Goal: Information Seeking & Learning: Learn about a topic

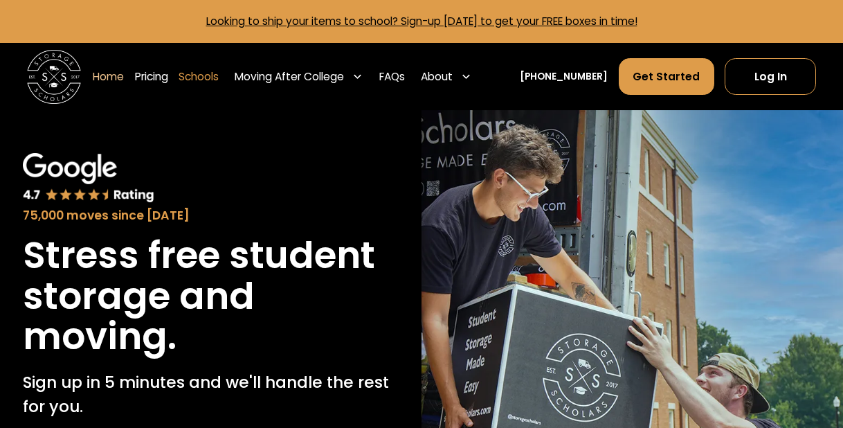
click at [219, 75] on link "Schools" at bounding box center [199, 76] width 40 height 37
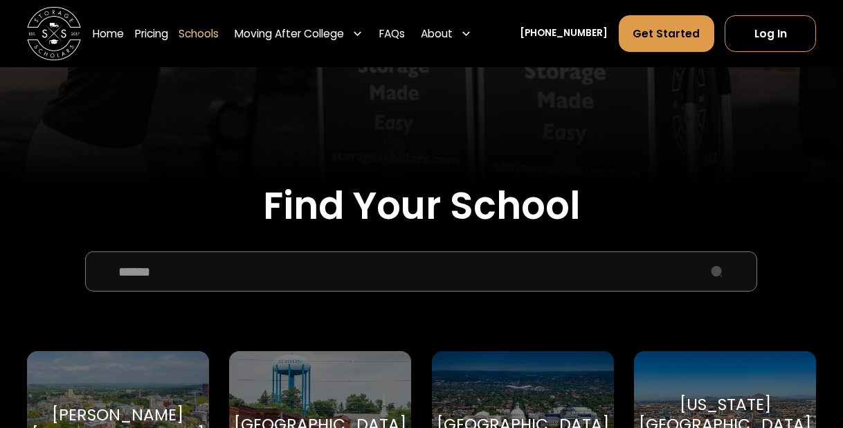
scroll to position [397, 0]
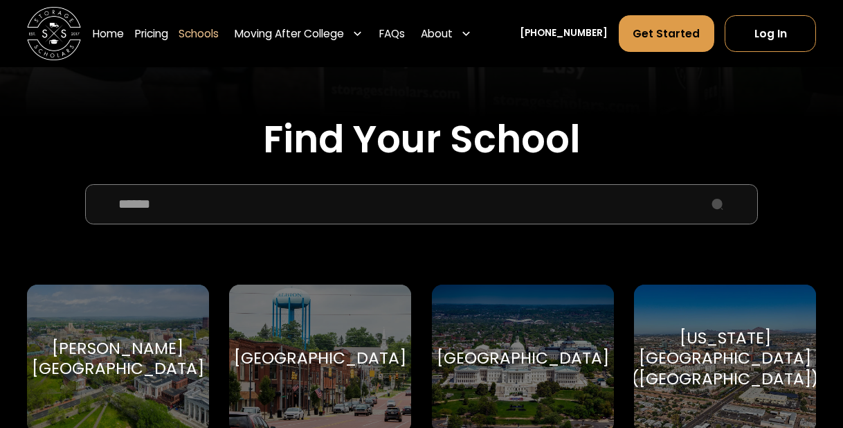
click at [343, 198] on input "School Select Form" at bounding box center [421, 204] width 672 height 40
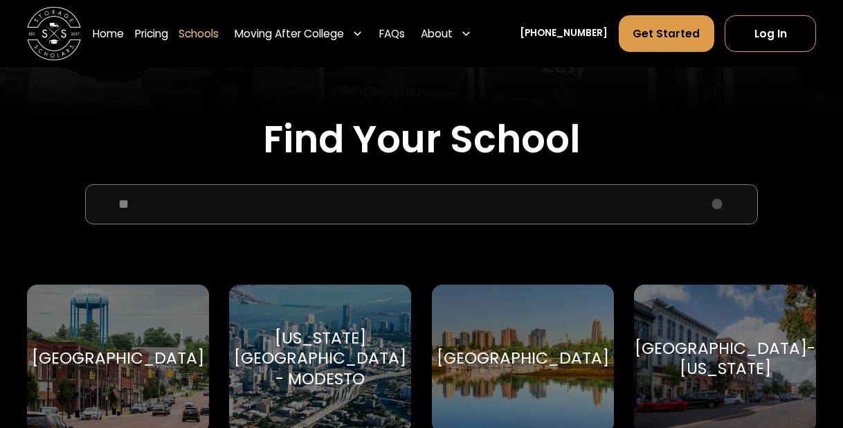
type input "*"
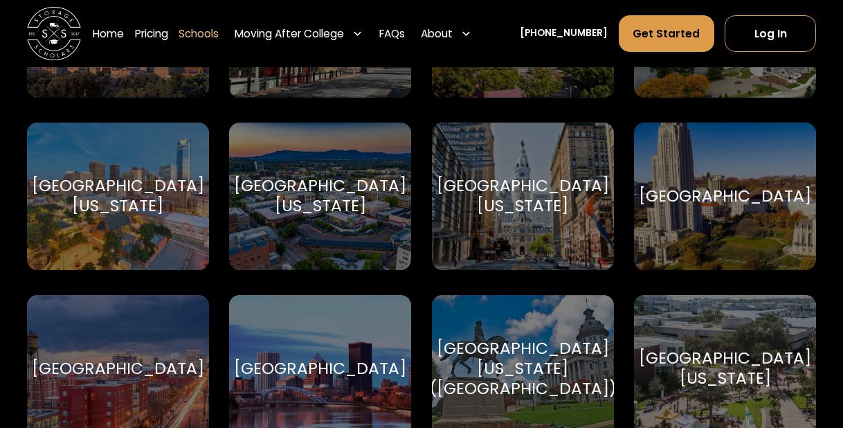
scroll to position [7283, 0]
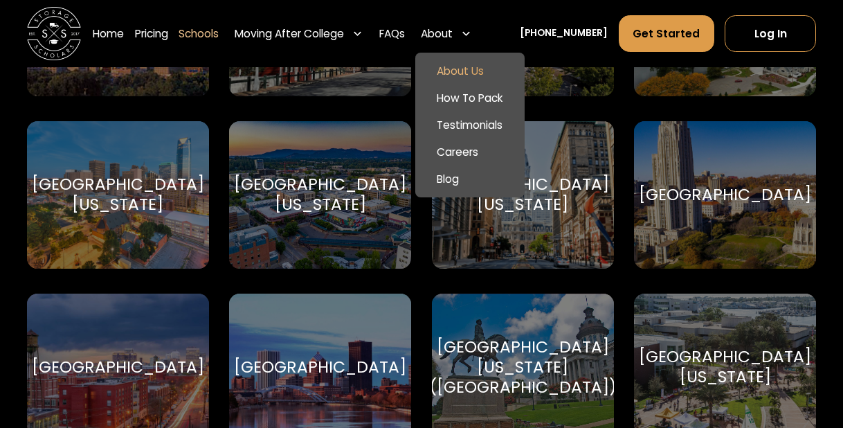
click at [469, 68] on link "About Us" at bounding box center [470, 71] width 99 height 27
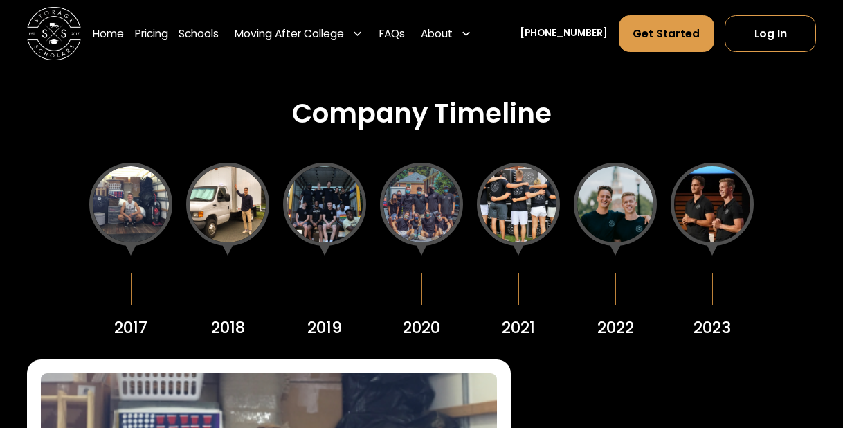
scroll to position [1527, 0]
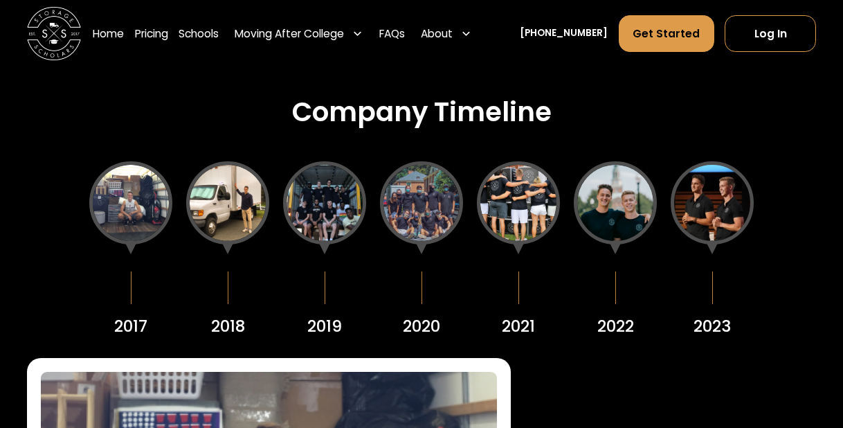
click at [723, 196] on div at bounding box center [712, 202] width 83 height 83
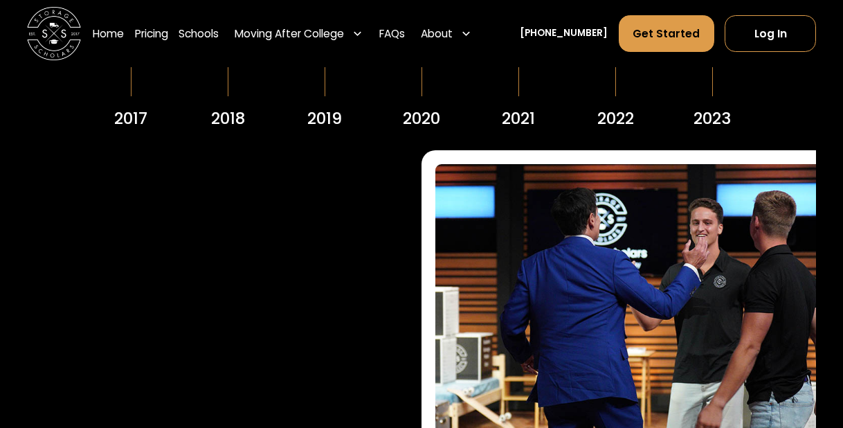
scroll to position [1736, 0]
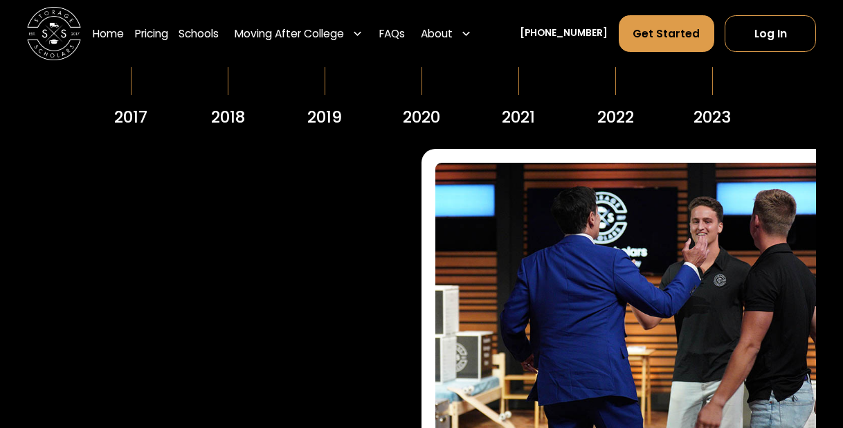
click at [710, 111] on div "2023" at bounding box center [711, 117] width 37 height 24
click at [662, 223] on img at bounding box center [663, 345] width 456 height 365
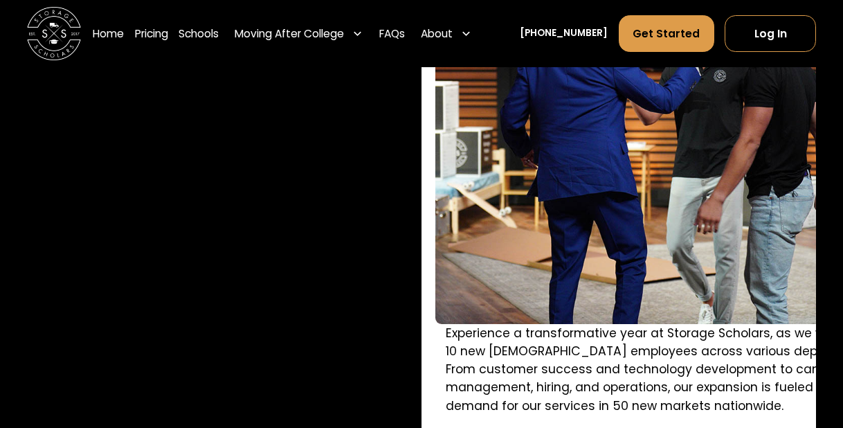
scroll to position [1938, 1]
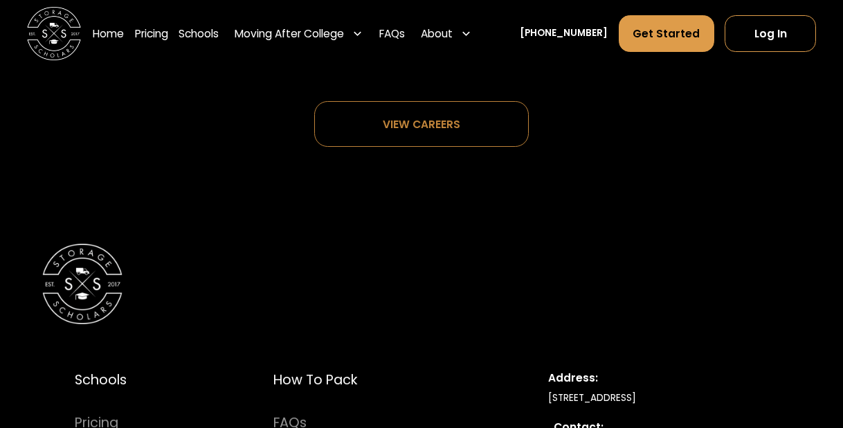
scroll to position [6972, 0]
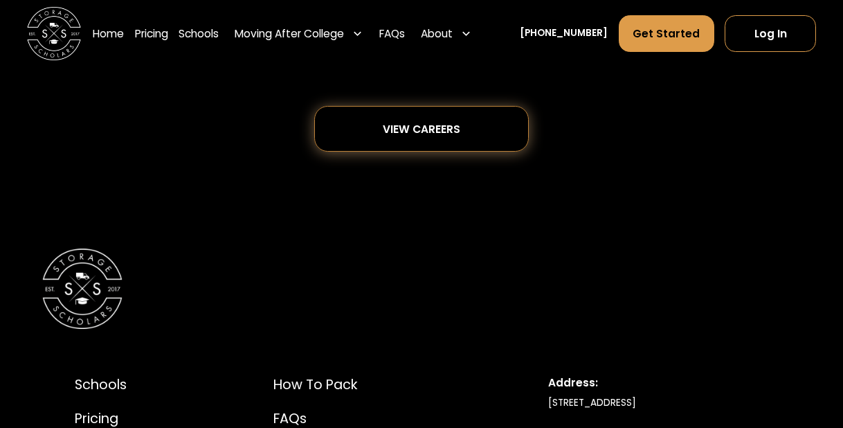
click at [465, 107] on div "View careers" at bounding box center [421, 129] width 126 height 44
